Goal: Task Accomplishment & Management: Manage account settings

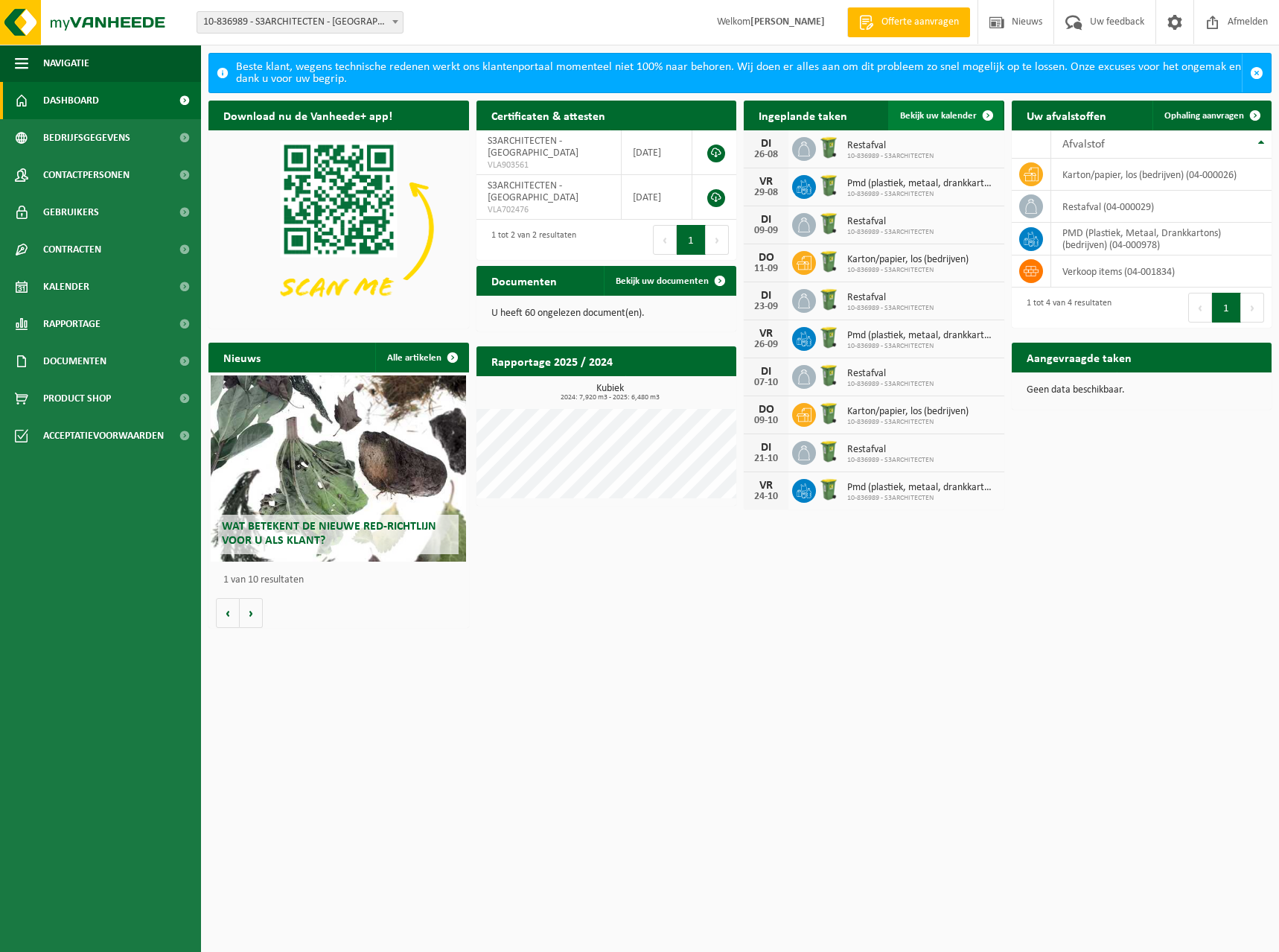
click at [928, 111] on span "Bekijk uw kalender" at bounding box center [939, 116] width 77 height 10
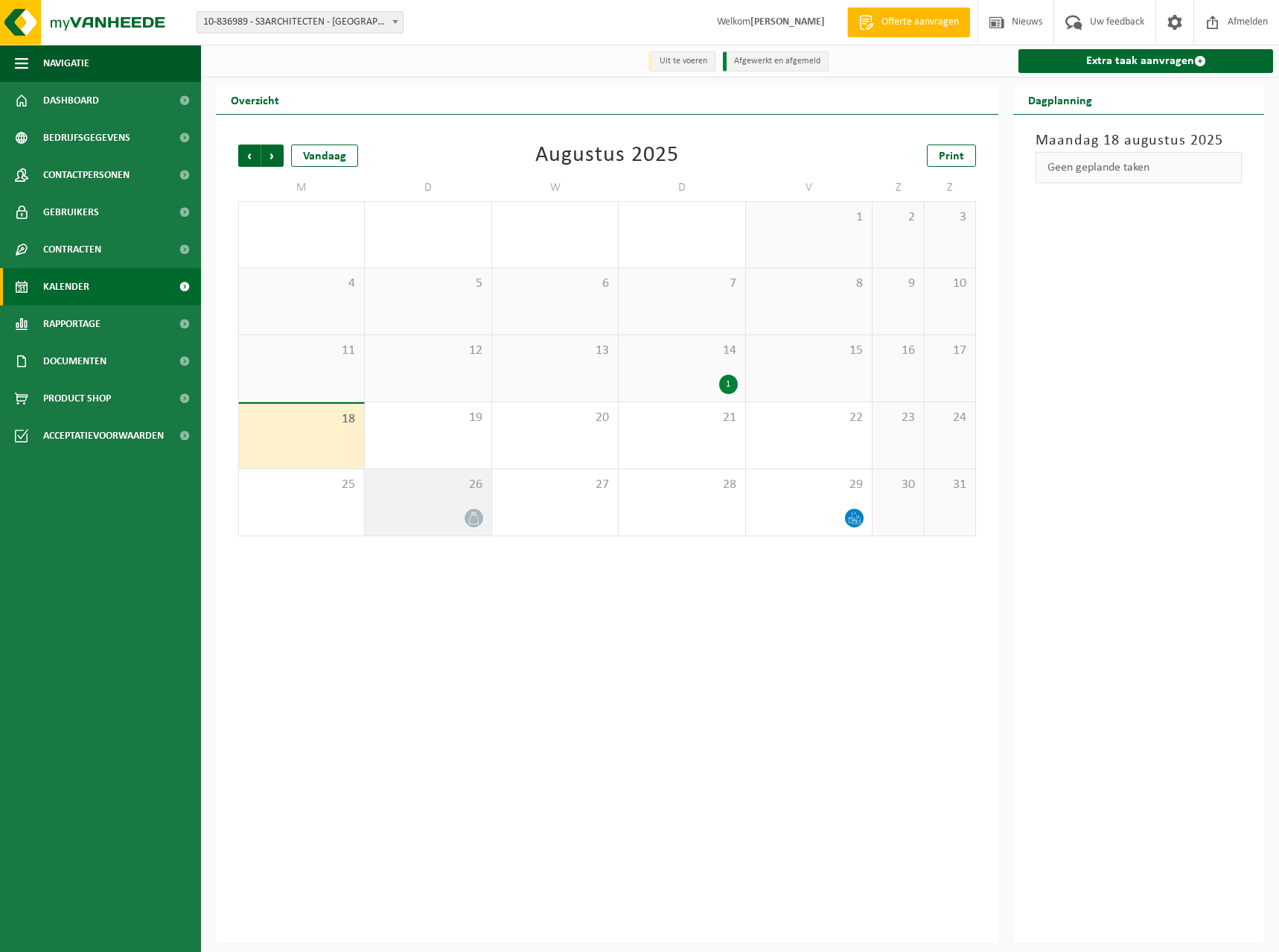
click at [481, 519] on span at bounding box center [474, 517] width 19 height 19
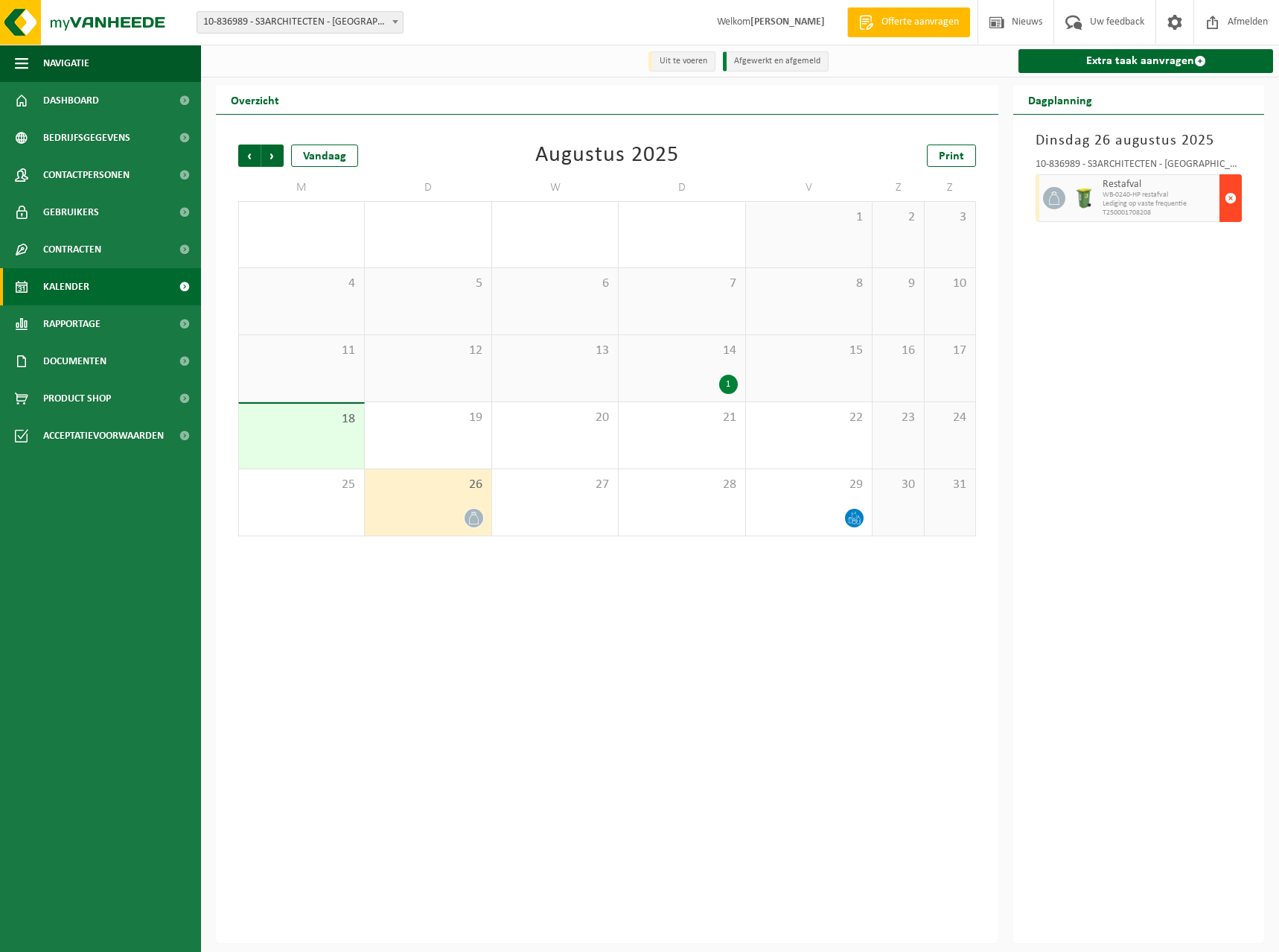
click at [1234, 192] on span "button" at bounding box center [1231, 198] width 12 height 30
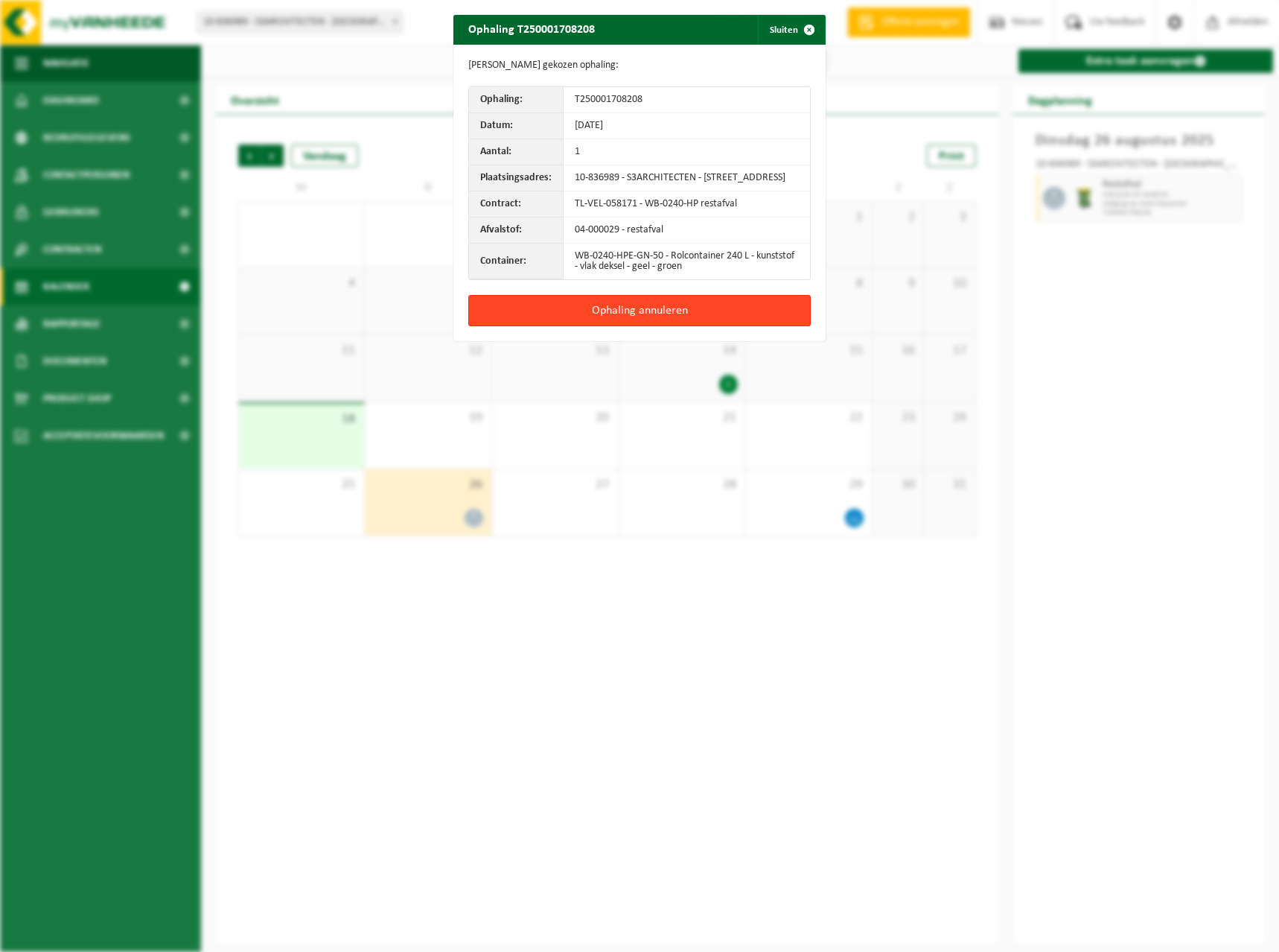
click at [649, 321] on button "Ophaling annuleren" at bounding box center [640, 310] width 343 height 31
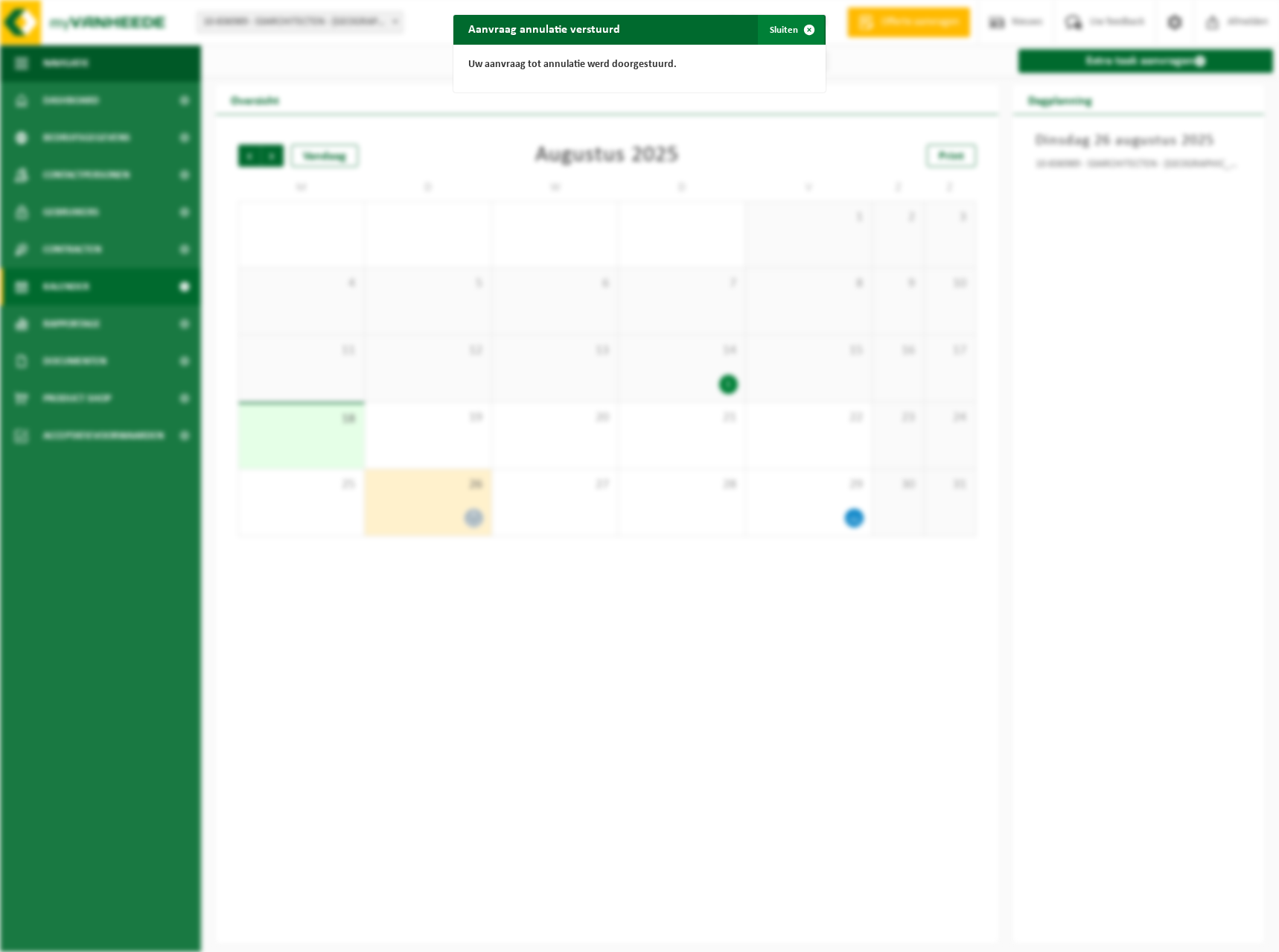
click at [781, 30] on button "Sluiten" at bounding box center [790, 29] width 66 height 30
